Goal: Task Accomplishment & Management: Complete application form

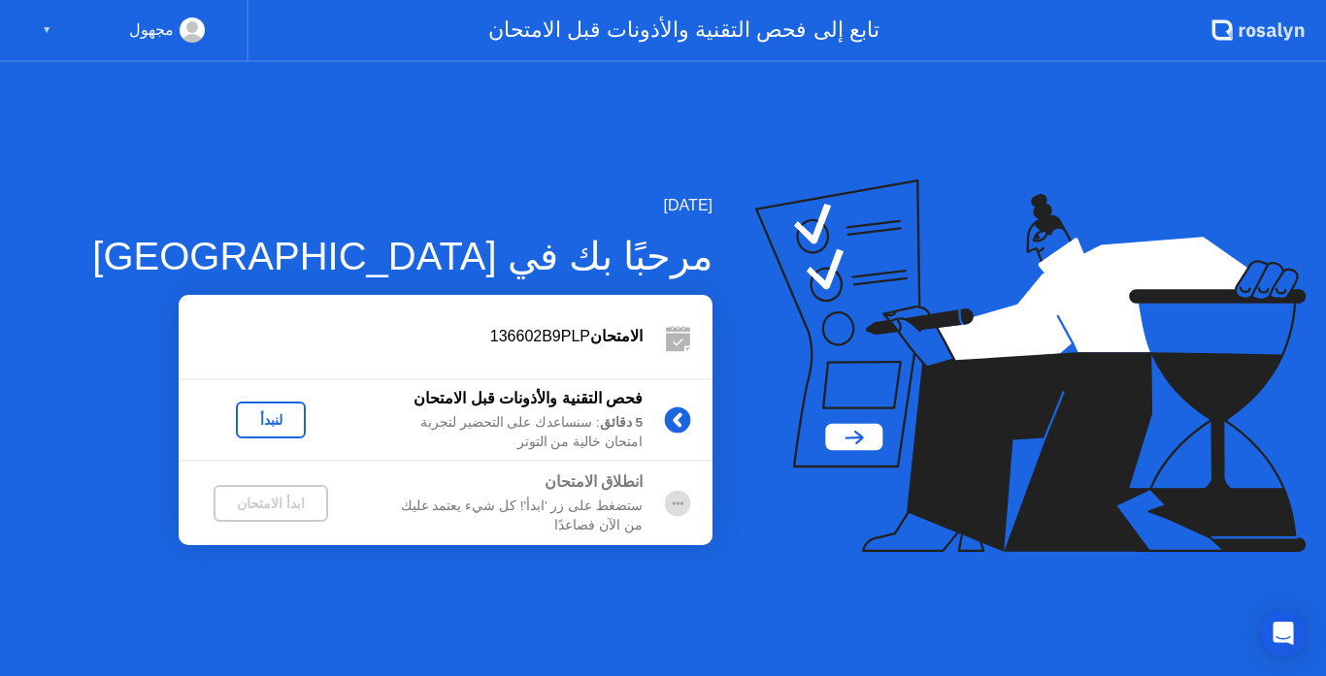
click at [275, 427] on div "لنبدأ" at bounding box center [271, 420] width 54 height 16
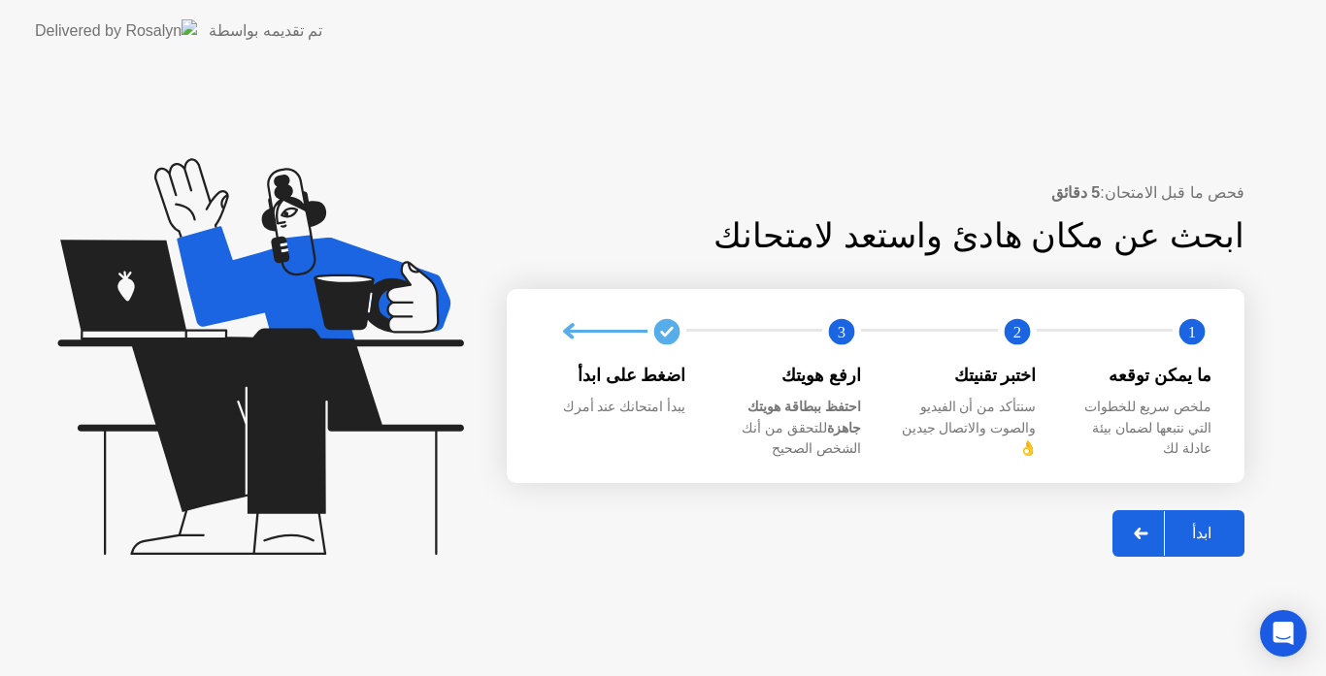
click at [1194, 524] on div "ابدأ" at bounding box center [1202, 533] width 74 height 18
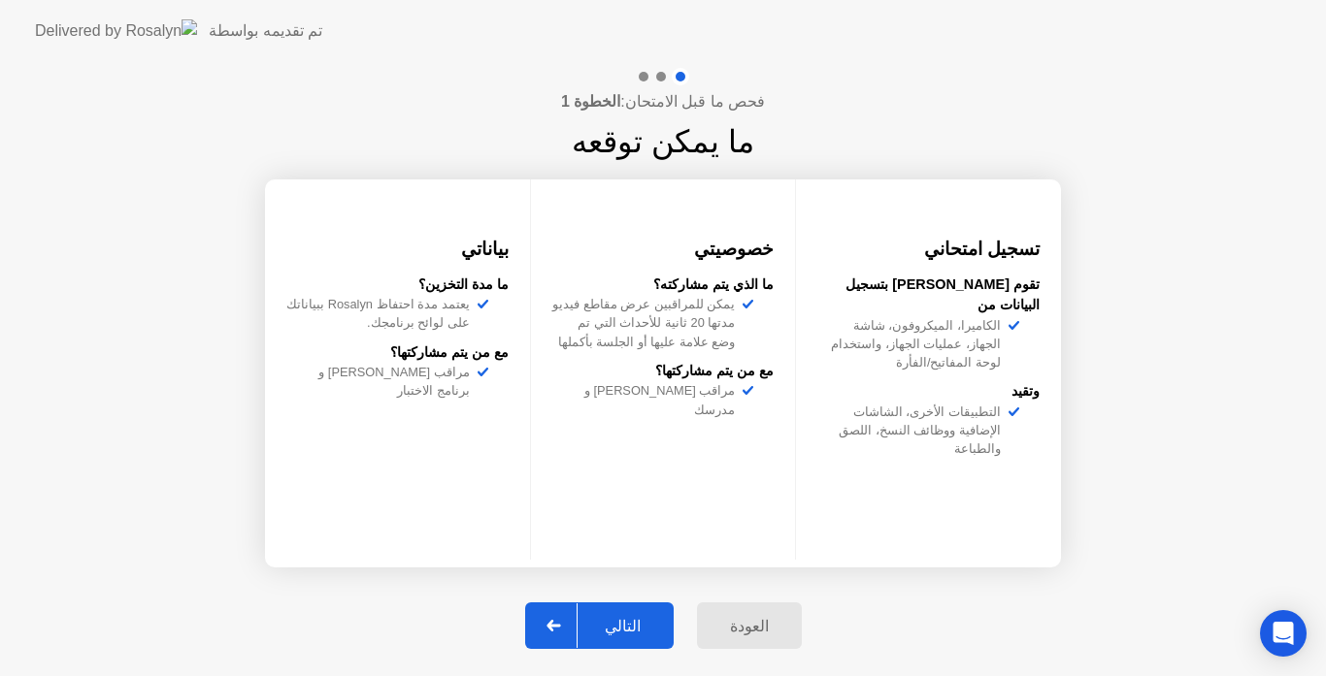
click at [622, 628] on div "التالي" at bounding box center [622, 626] width 90 height 18
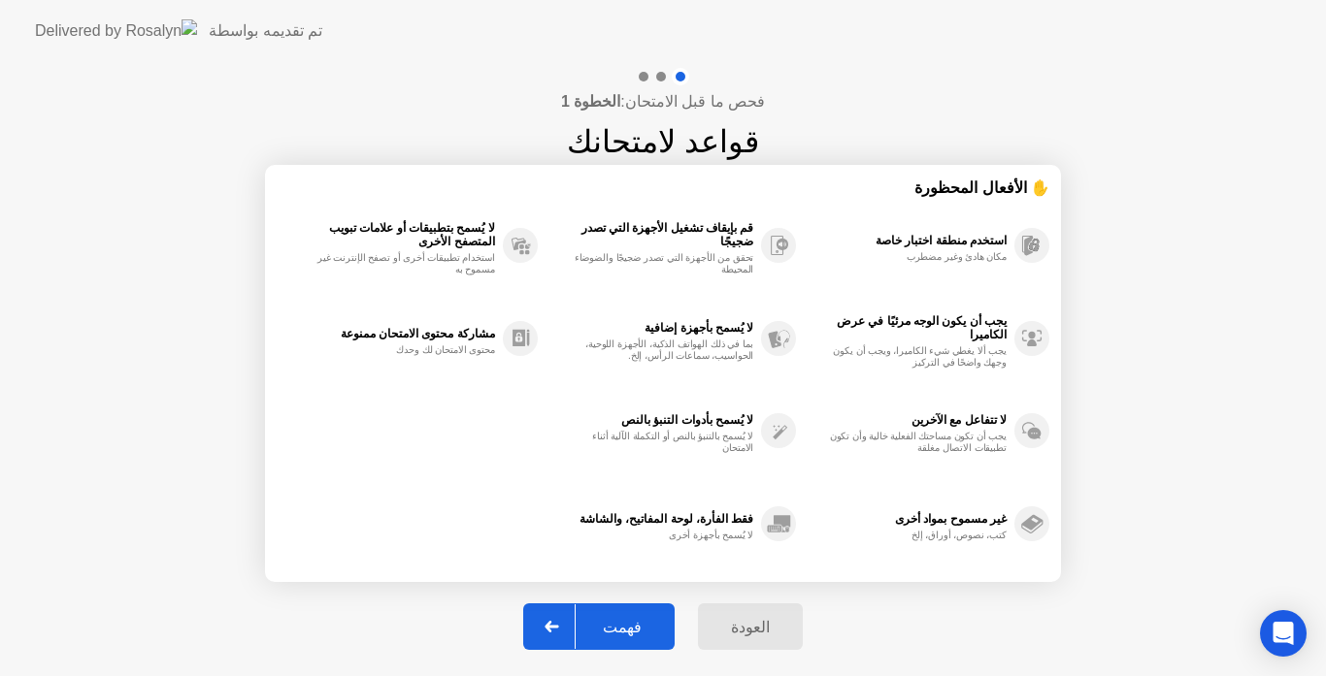
click at [622, 628] on div "فهمت" at bounding box center [622, 627] width 93 height 18
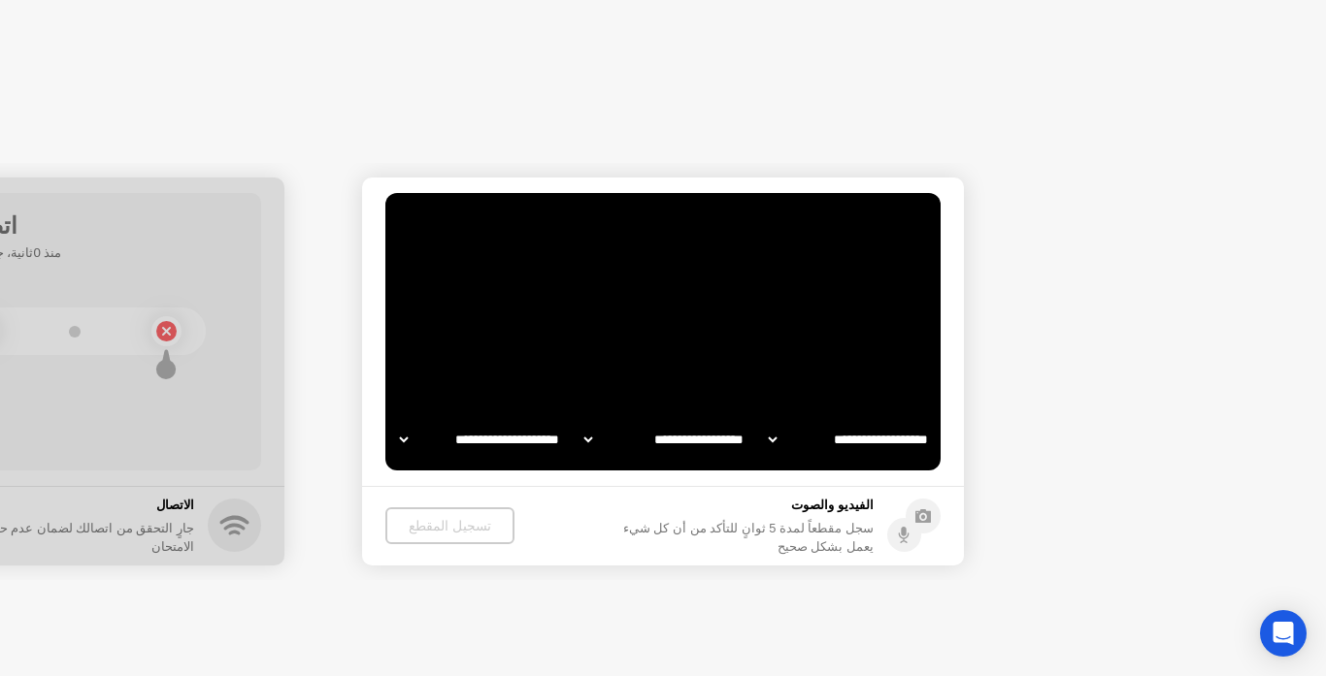
select select "**********"
select select "*******"
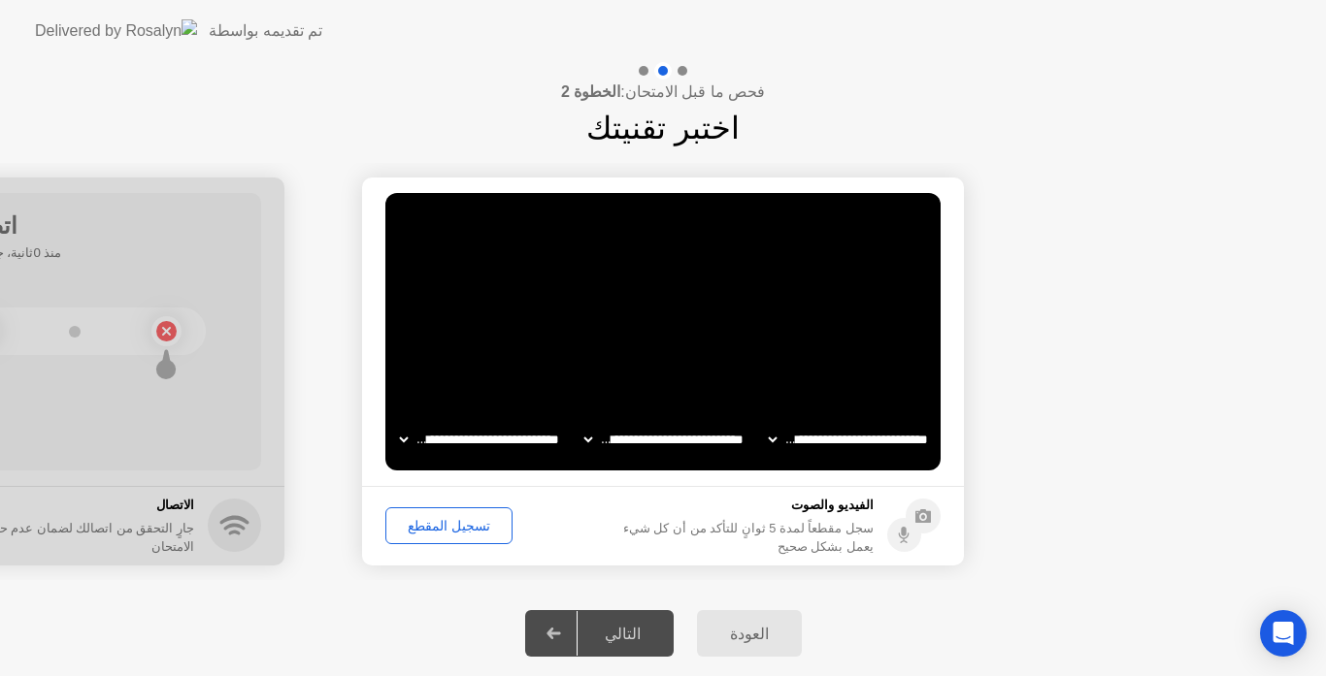
click at [437, 534] on div "تسجيل المقطع" at bounding box center [449, 526] width 114 height 16
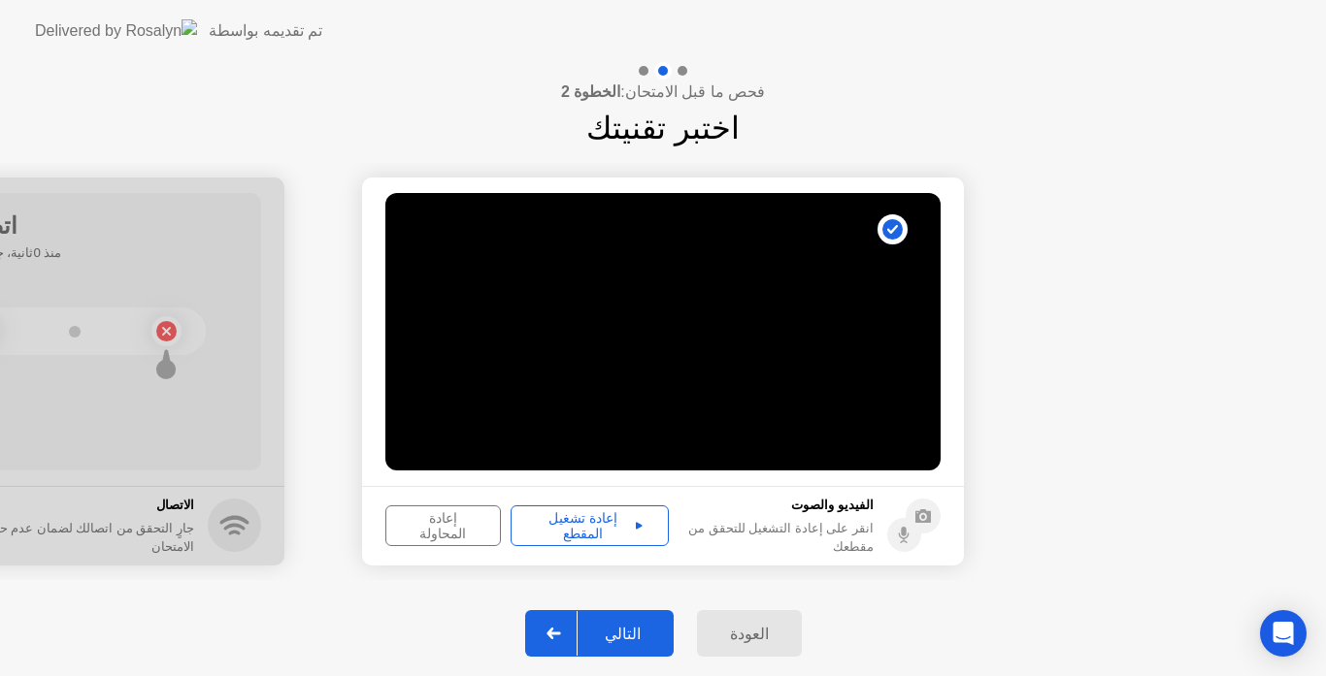
click at [627, 625] on div "التالي" at bounding box center [622, 634] width 90 height 18
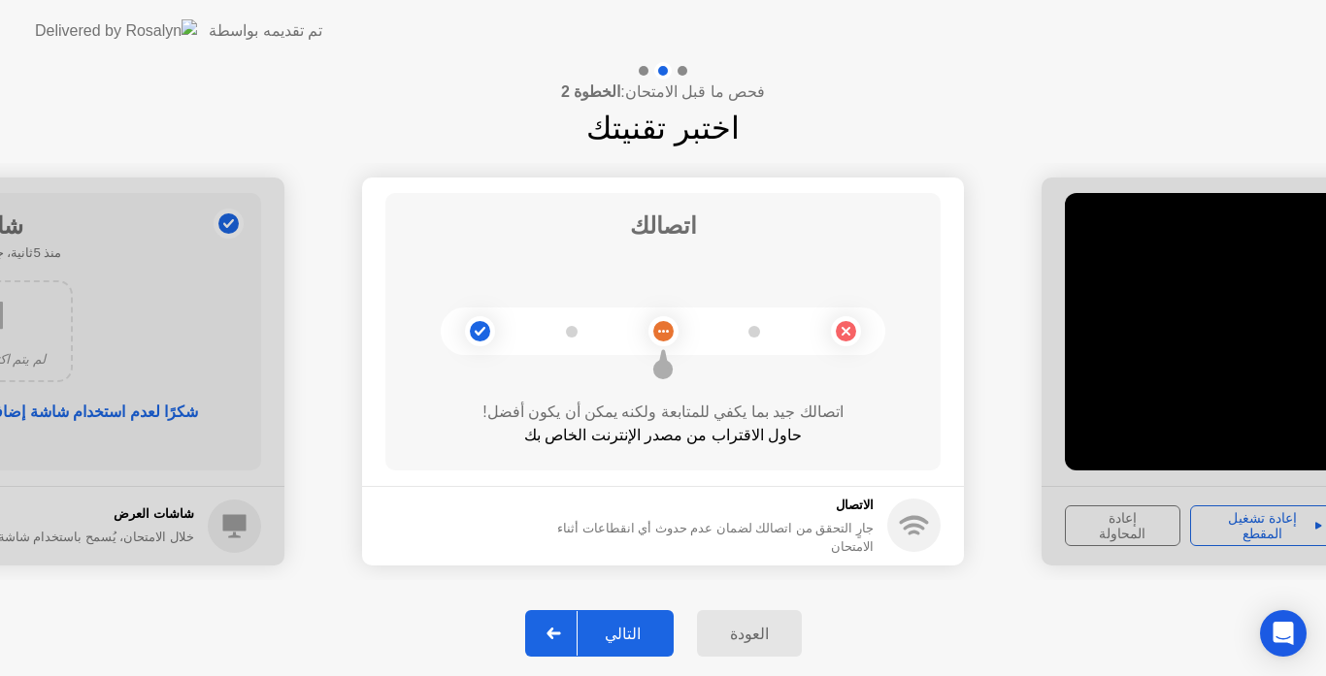
click at [627, 625] on div "التالي" at bounding box center [622, 634] width 90 height 18
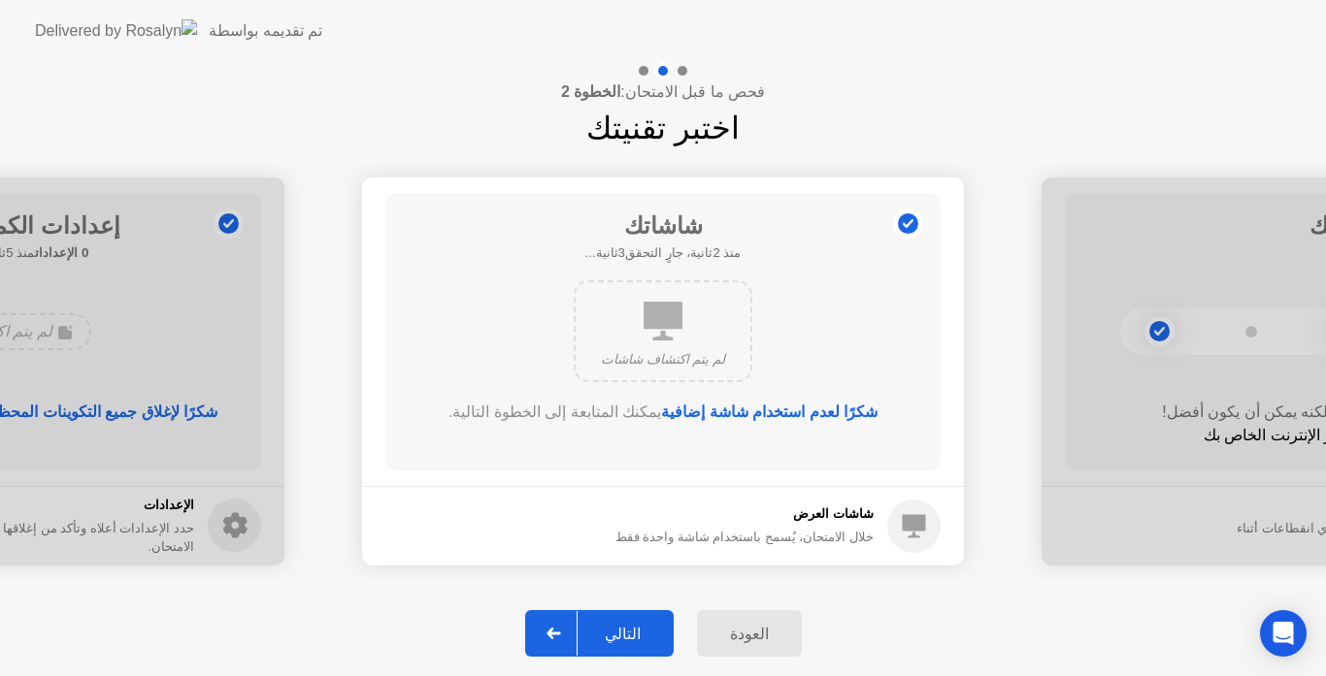
click at [627, 625] on div "التالي" at bounding box center [622, 634] width 90 height 18
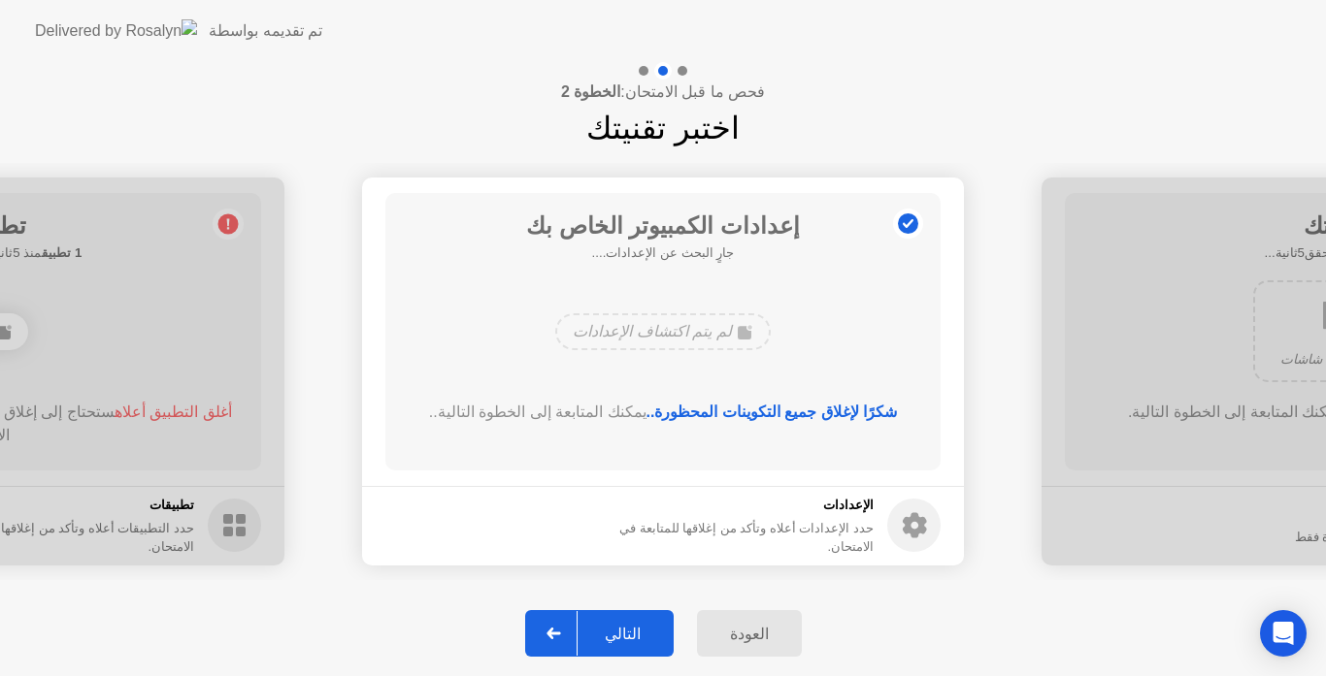
click at [627, 625] on div "التالي" at bounding box center [622, 634] width 90 height 18
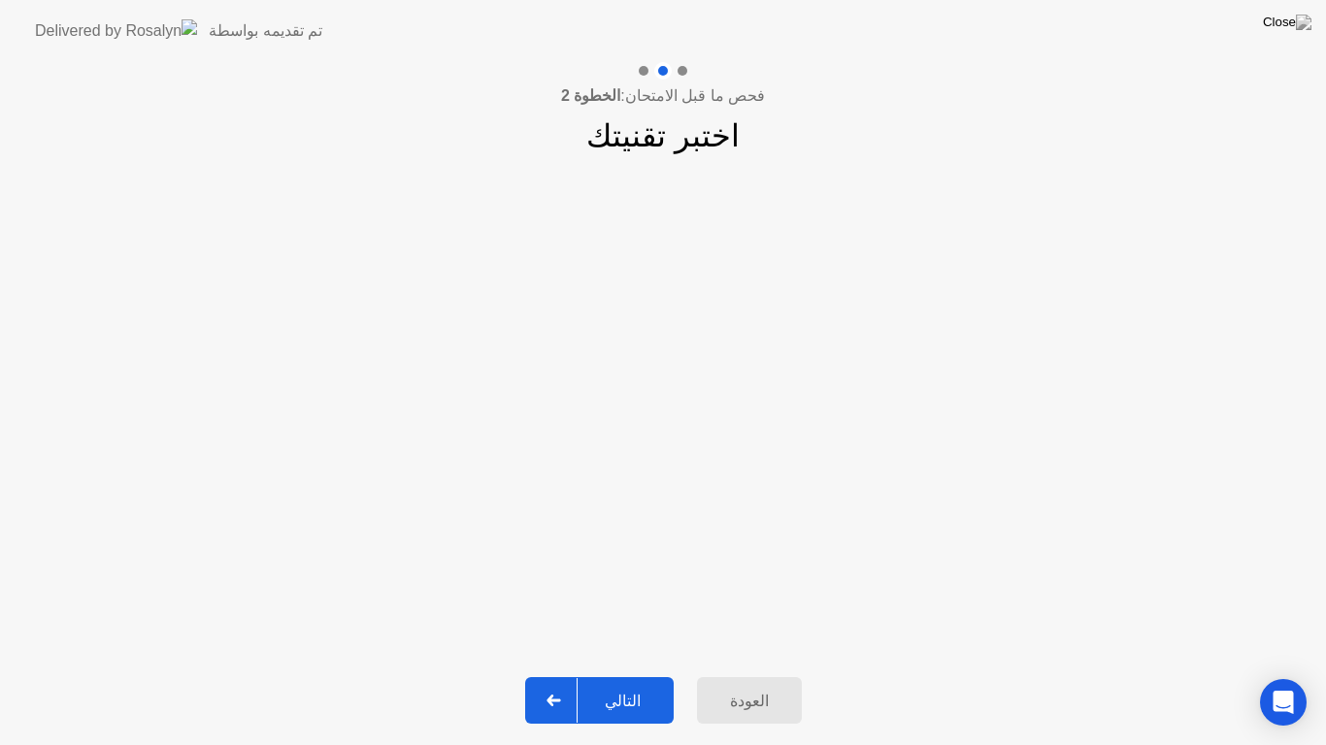
click at [622, 675] on div "التالي" at bounding box center [622, 701] width 90 height 18
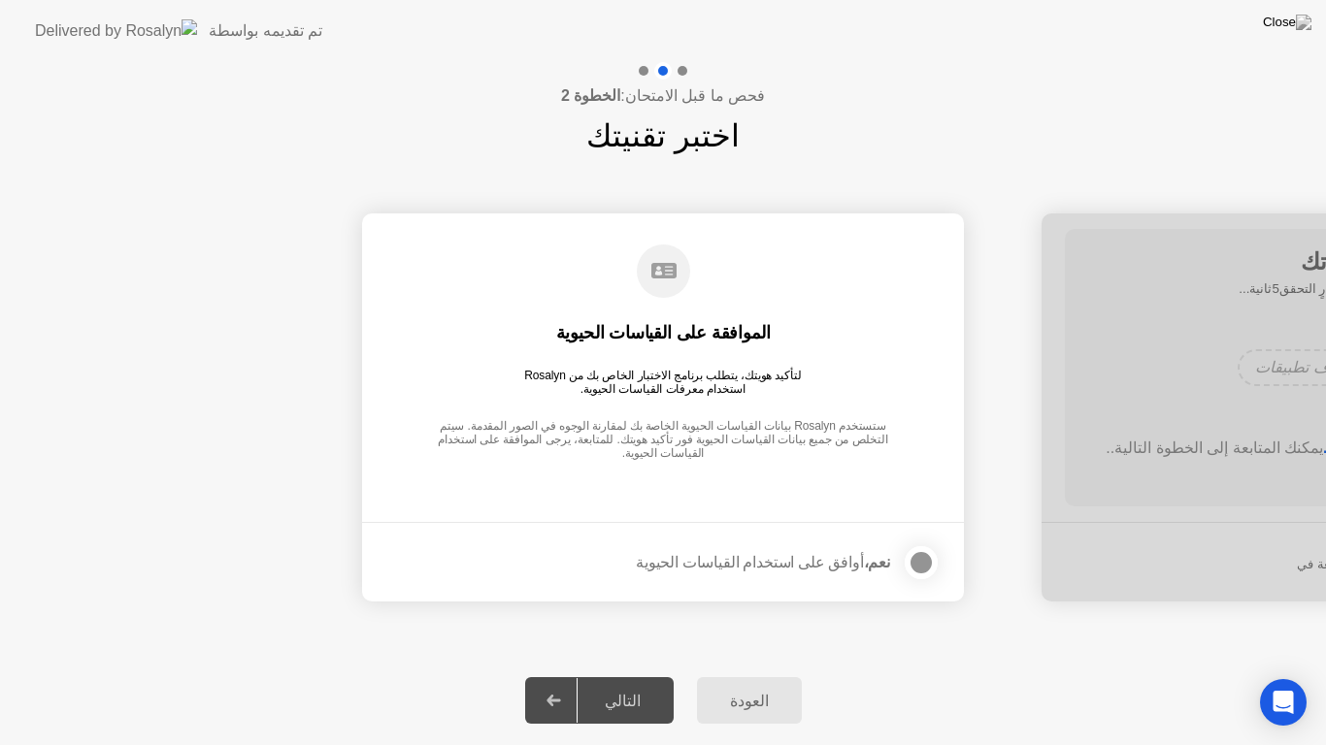
click at [910, 568] on div at bounding box center [920, 562] width 23 height 23
click at [617, 675] on div "التالي" at bounding box center [622, 701] width 90 height 18
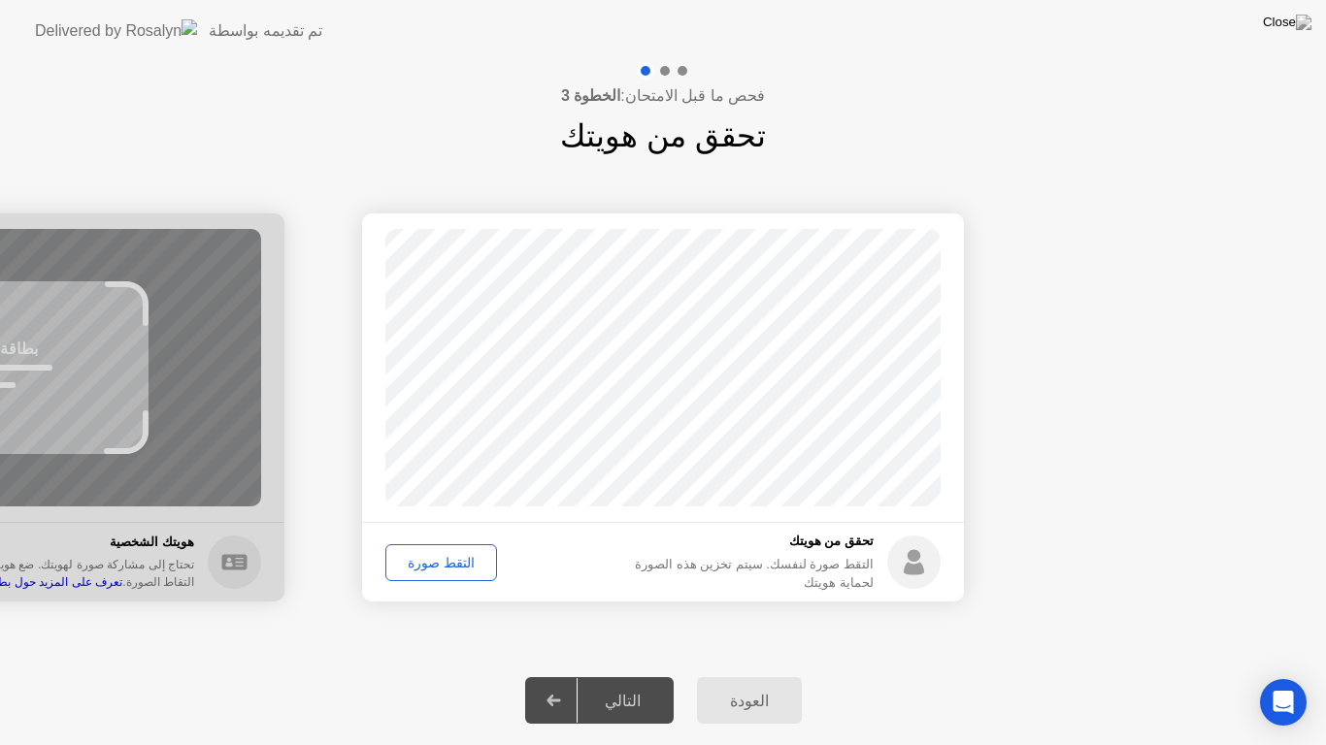
click at [467, 576] on button "التقط صورة" at bounding box center [441, 562] width 112 height 37
click at [591, 675] on div "التالي" at bounding box center [622, 701] width 90 height 18
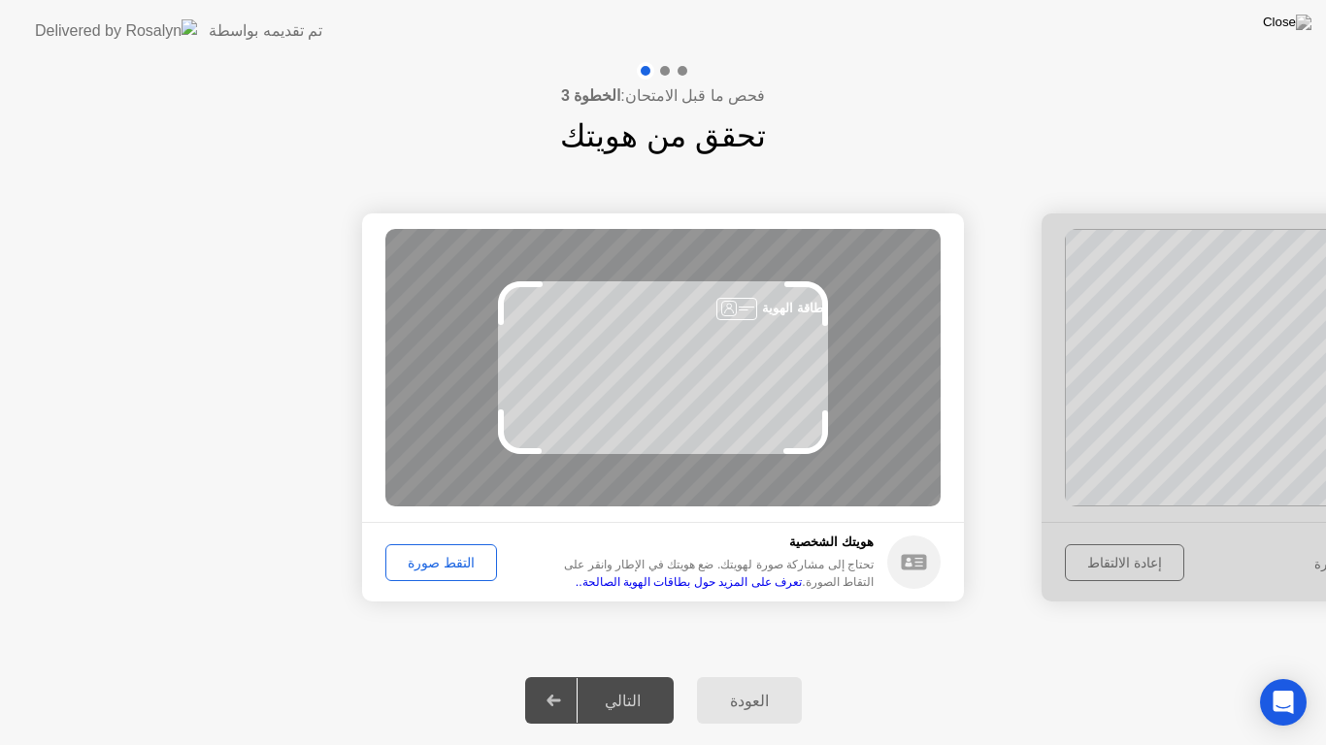
click at [445, 564] on div "التقط صورة" at bounding box center [441, 563] width 98 height 16
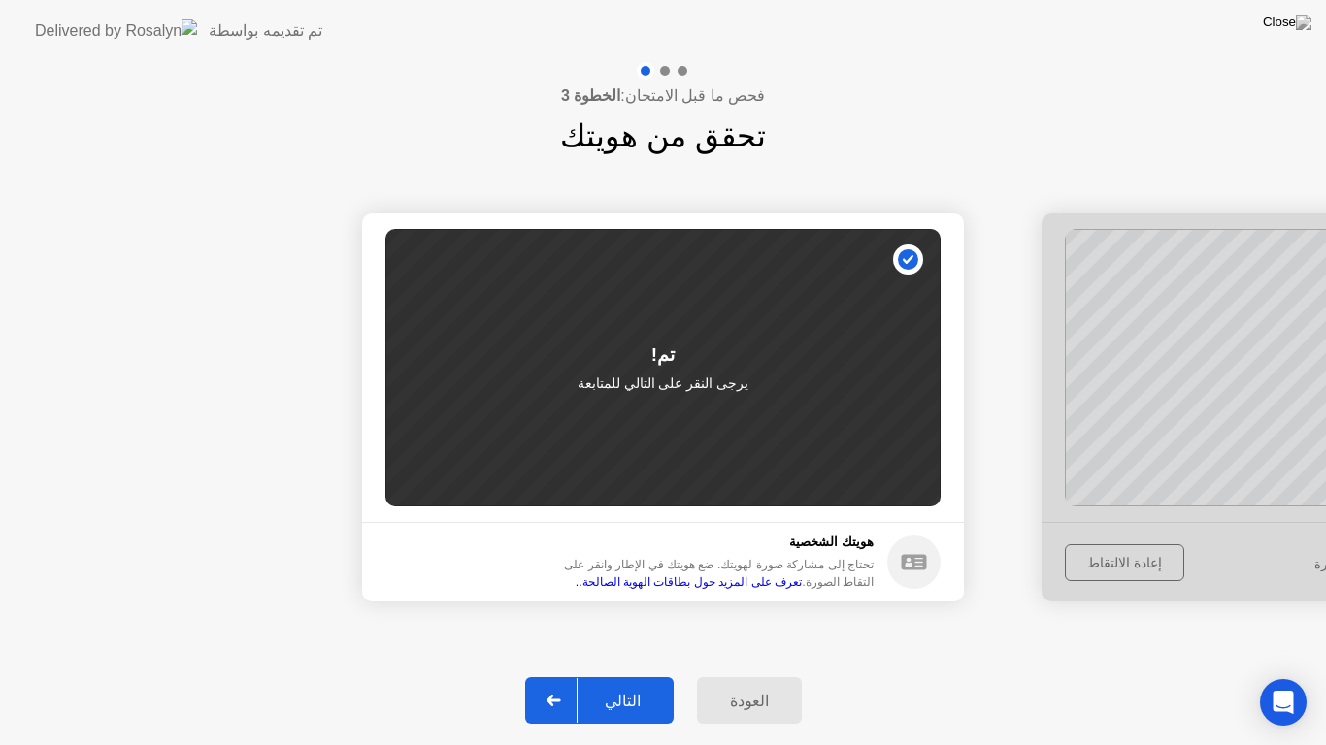
click at [605, 675] on div "التالي" at bounding box center [622, 701] width 90 height 18
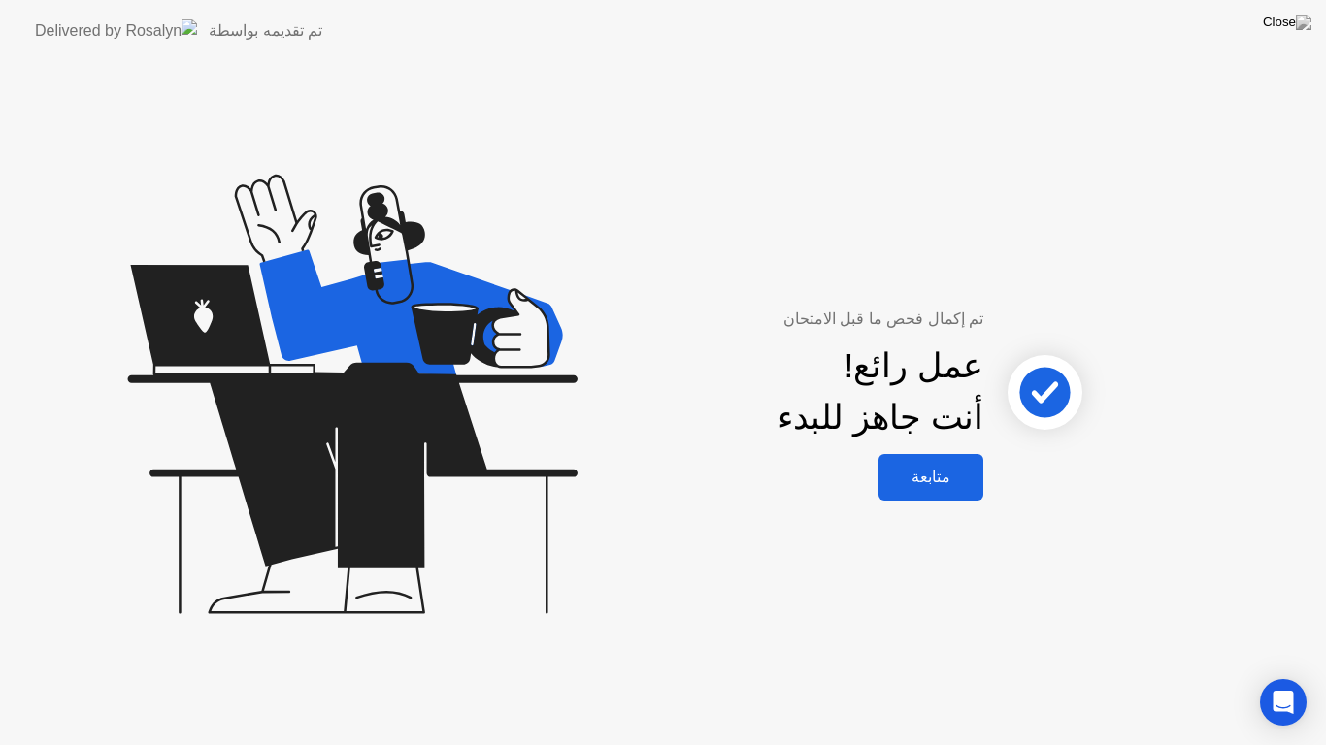
click at [921, 491] on button "متابعة" at bounding box center [930, 477] width 105 height 47
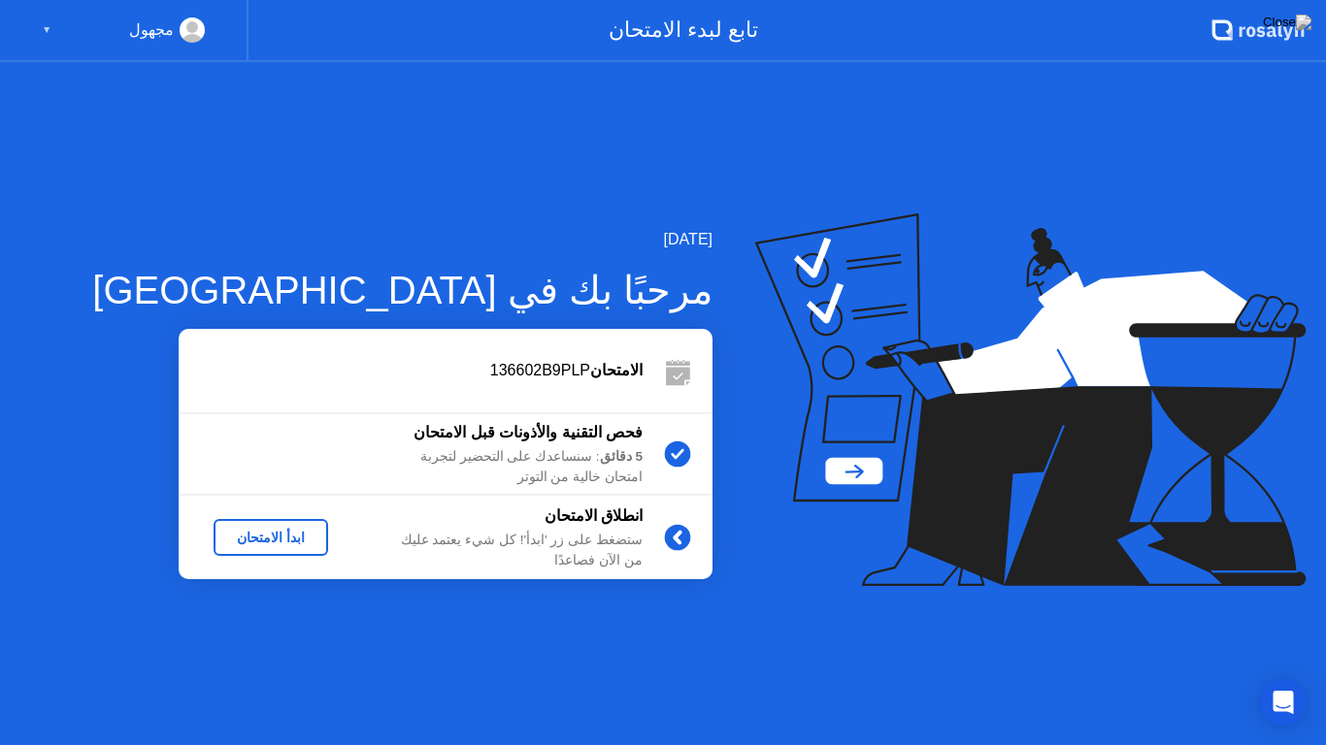
click at [268, 538] on div "ابدأ الامتحان" at bounding box center [270, 538] width 99 height 16
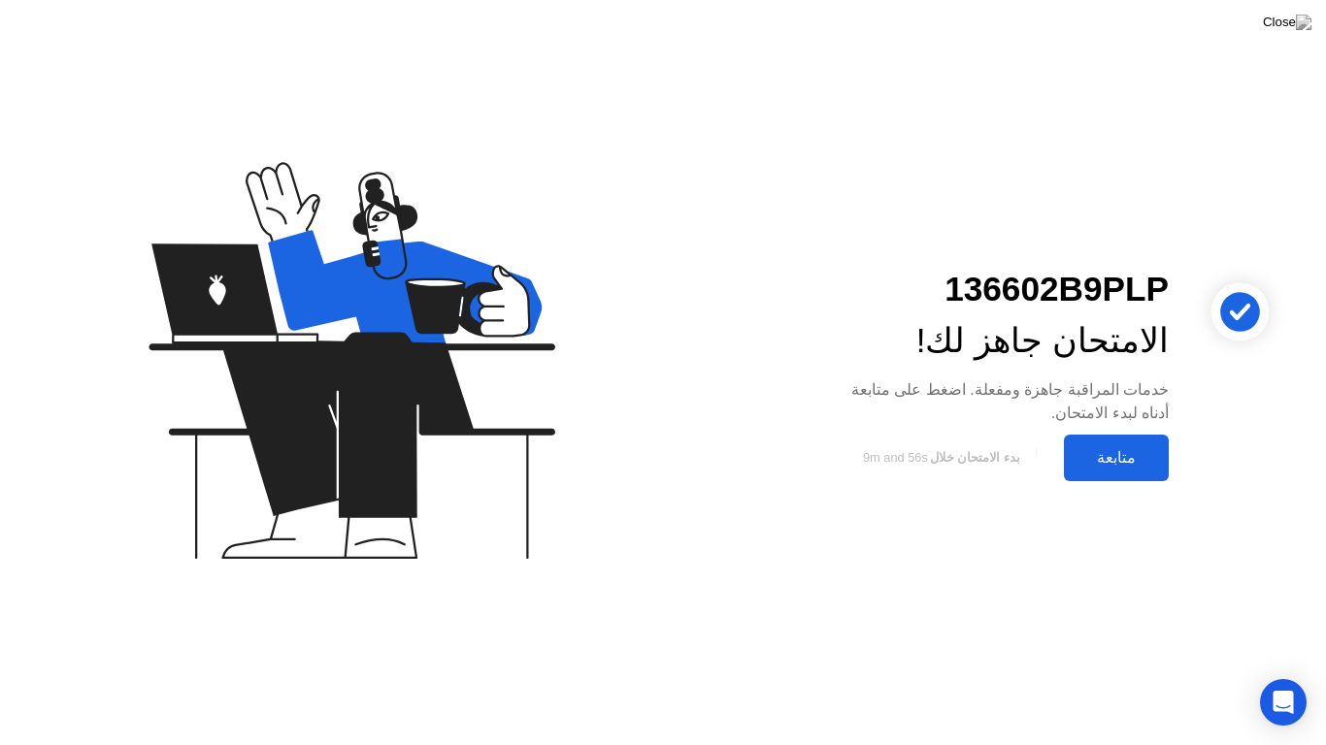
click at [1093, 457] on div "متابعة" at bounding box center [1116, 457] width 93 height 18
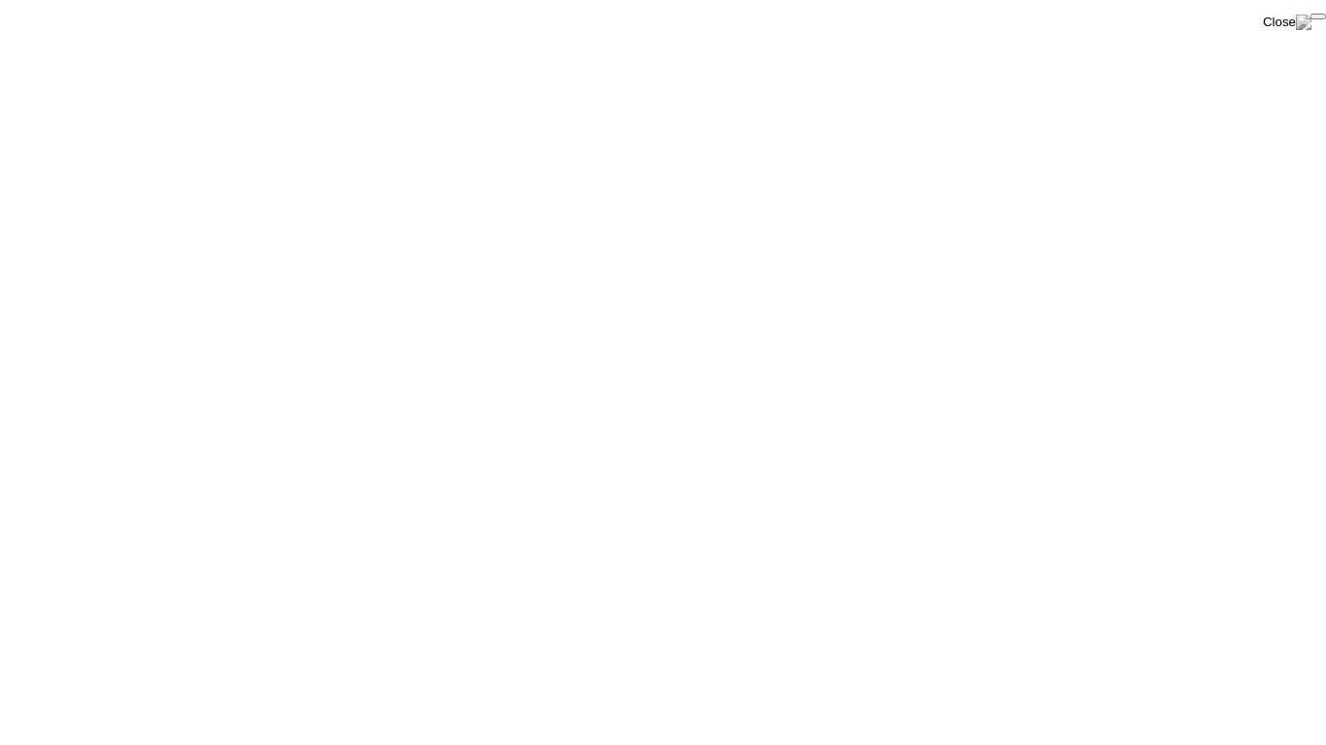
click at [1310, 19] on button "End Proctoring Session" at bounding box center [1318, 17] width 16 height 6
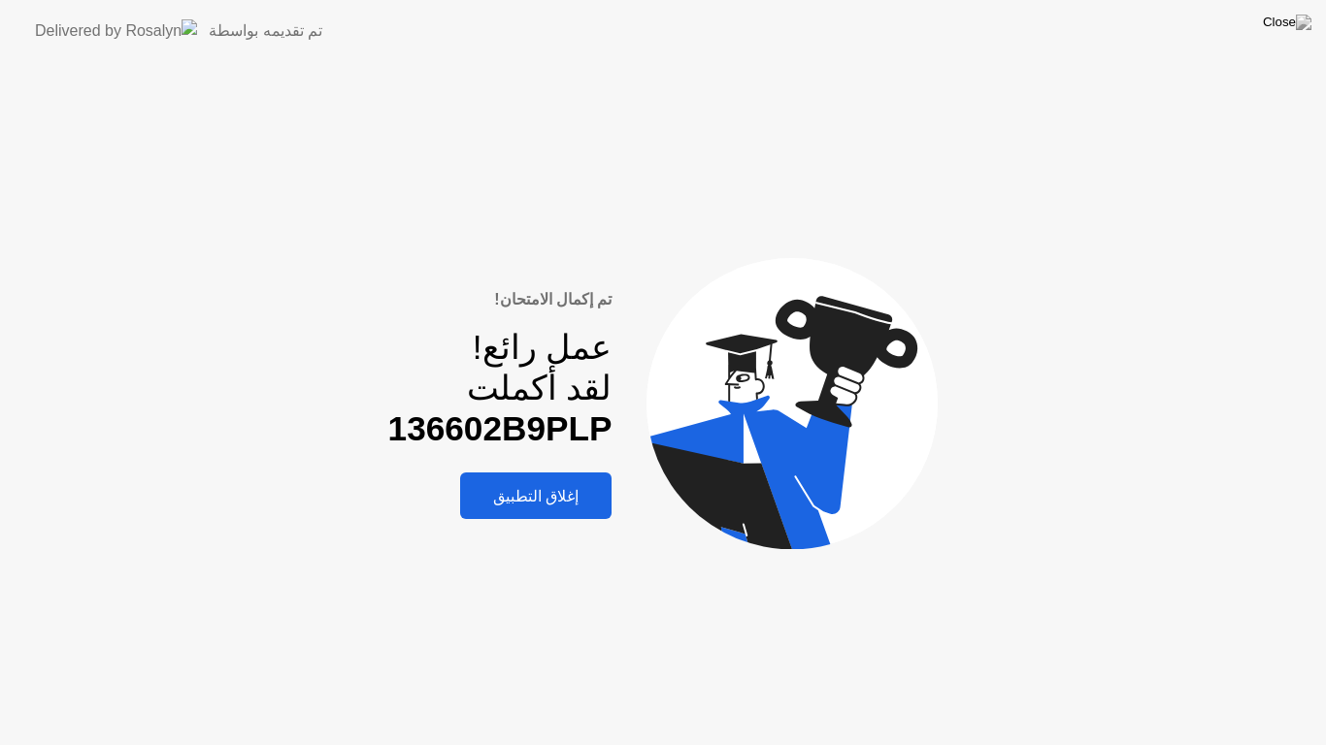
click at [542, 509] on button "إغلاق التطبيق" at bounding box center [535, 496] width 151 height 47
